Goal: Obtain resource: Download file/media

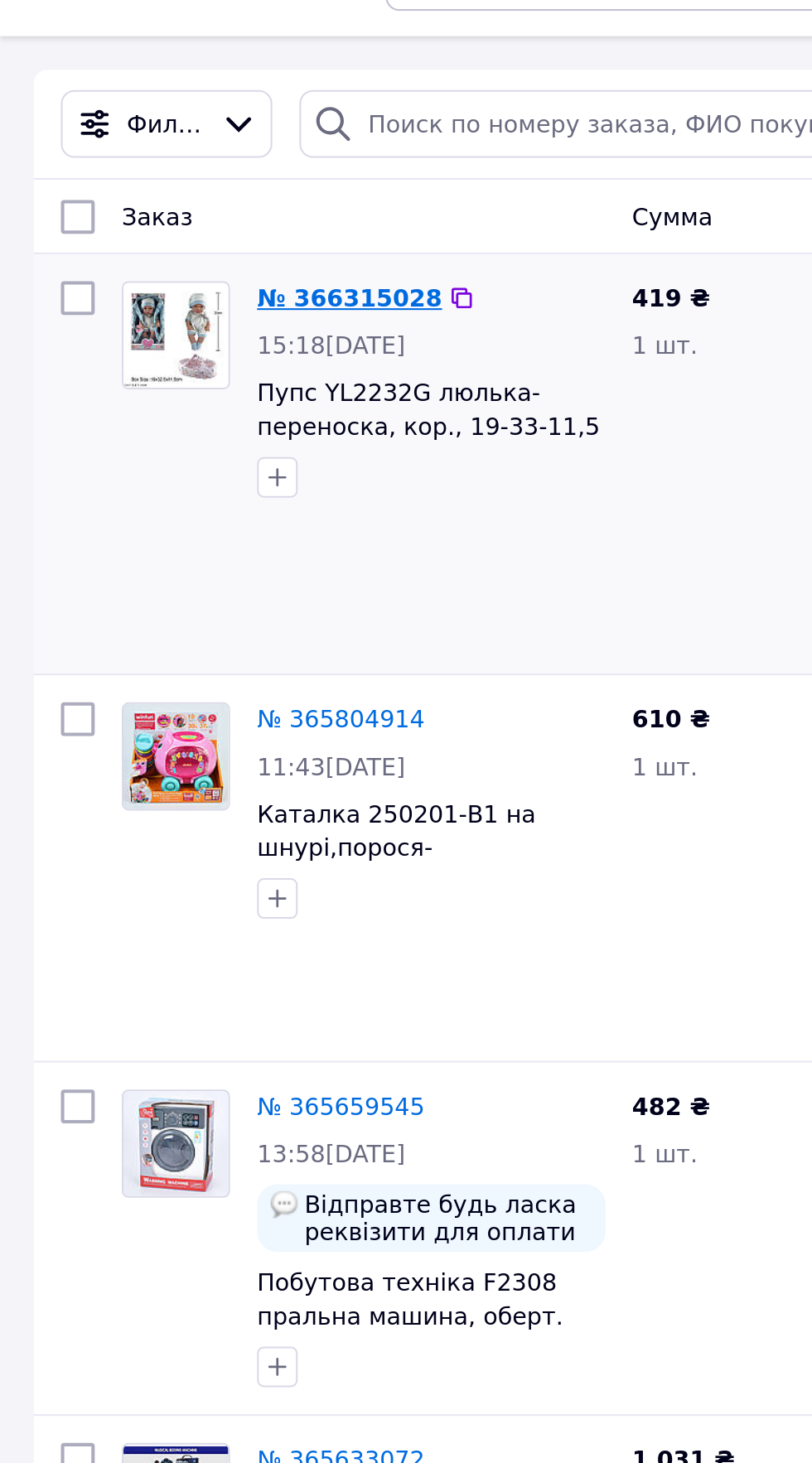
click at [175, 175] on link "№ 366315028" at bounding box center [171, 178] width 90 height 14
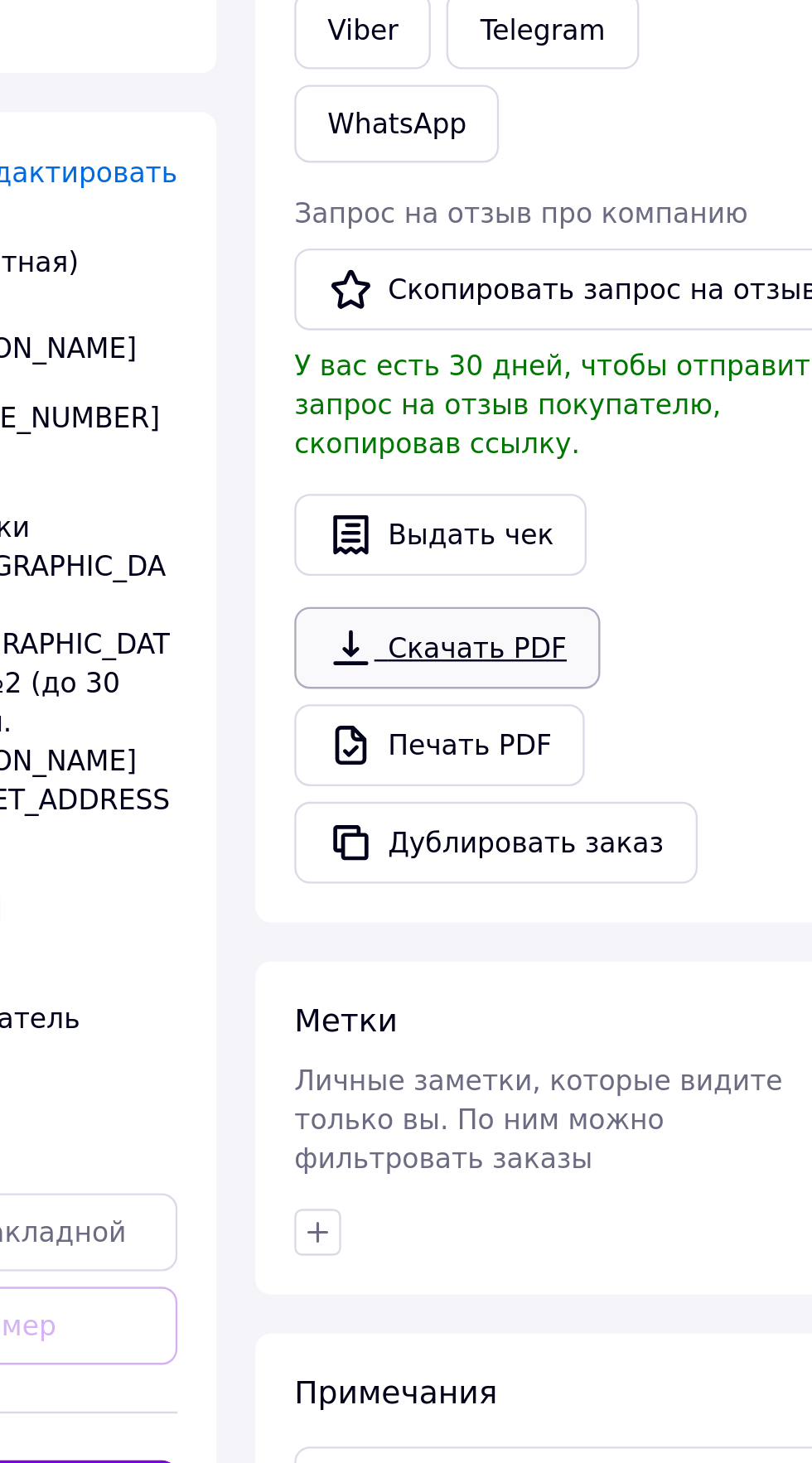
click at [619, 602] on link "Скачать PDF" at bounding box center [605, 619] width 130 height 35
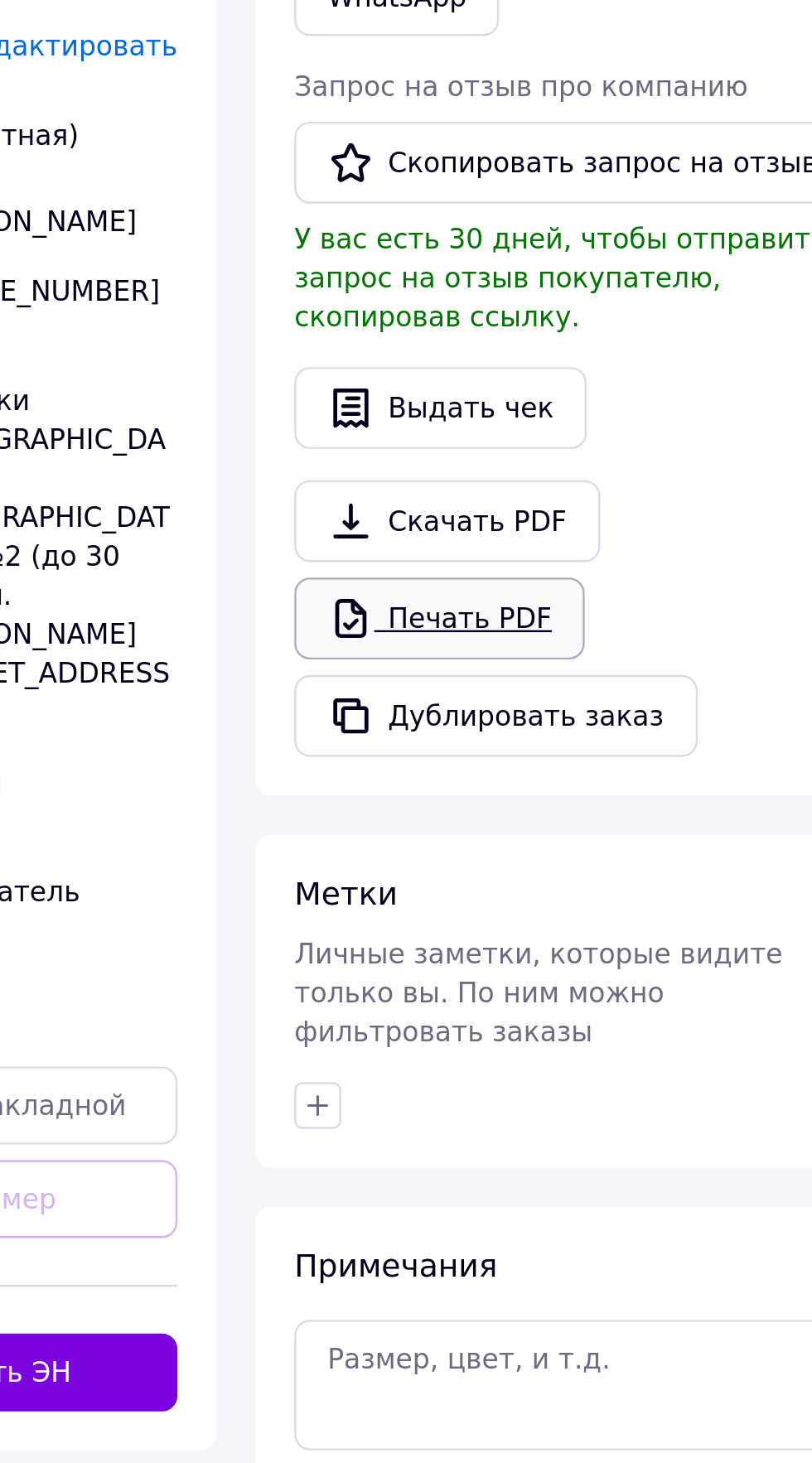
click at [631, 644] on link "Печать PDF" at bounding box center [601, 661] width 123 height 35
click at [622, 602] on link "Скачать PDF" at bounding box center [605, 619] width 130 height 35
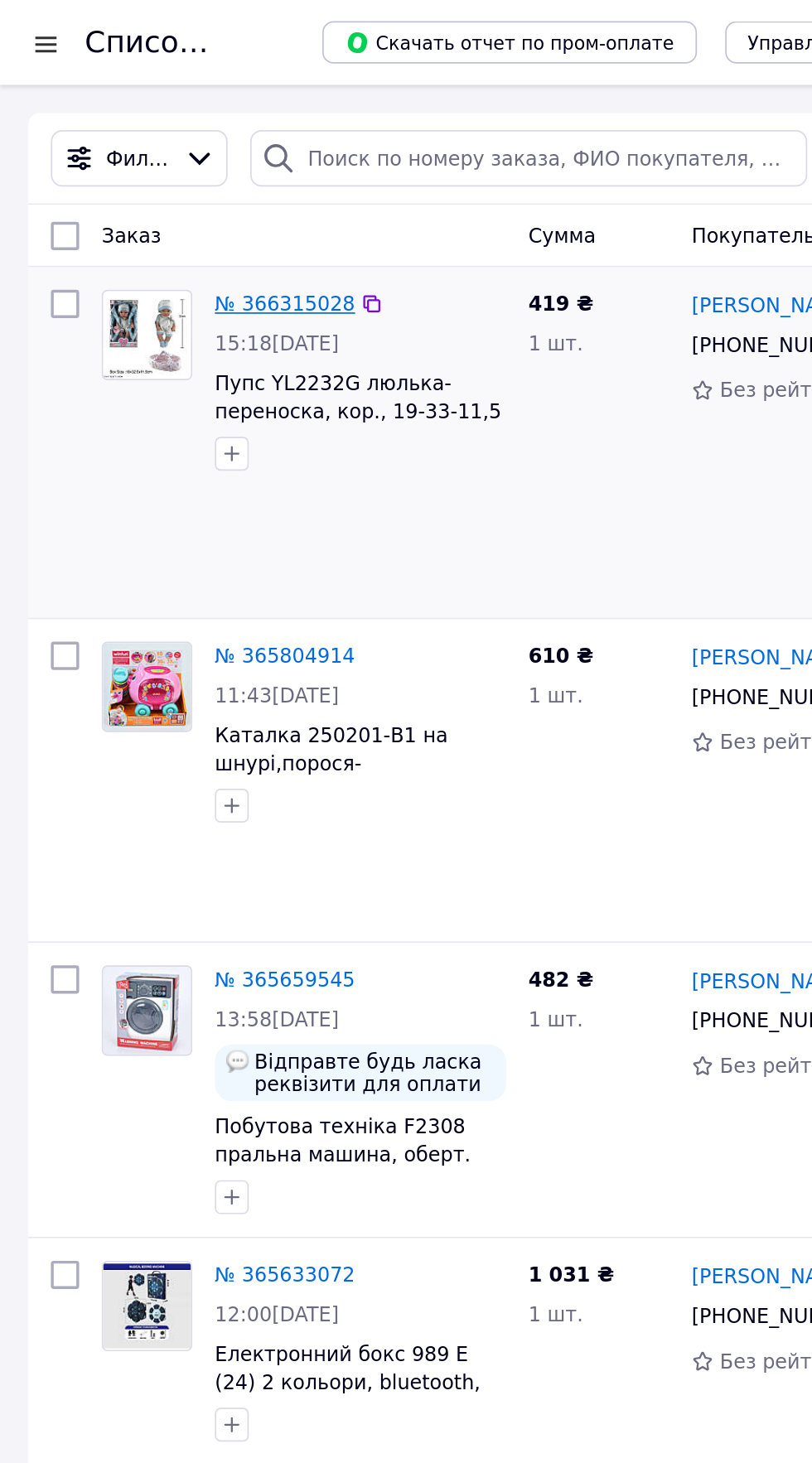
click at [172, 173] on link "№ 366315028" at bounding box center [166, 178] width 82 height 14
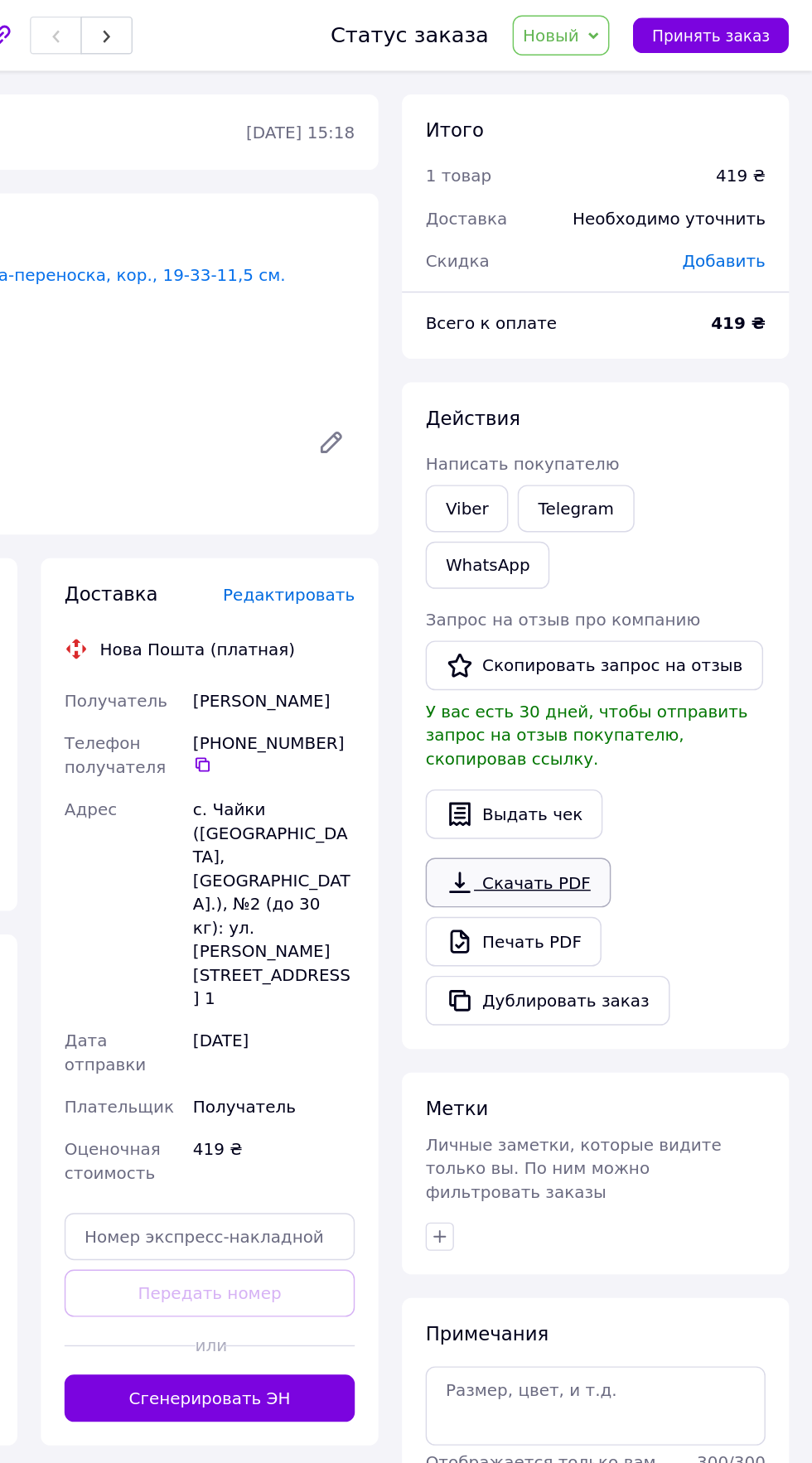
click at [639, 602] on link "Скачать PDF" at bounding box center [605, 619] width 130 height 35
